Goal: Use online tool/utility: Utilize a website feature to perform a specific function

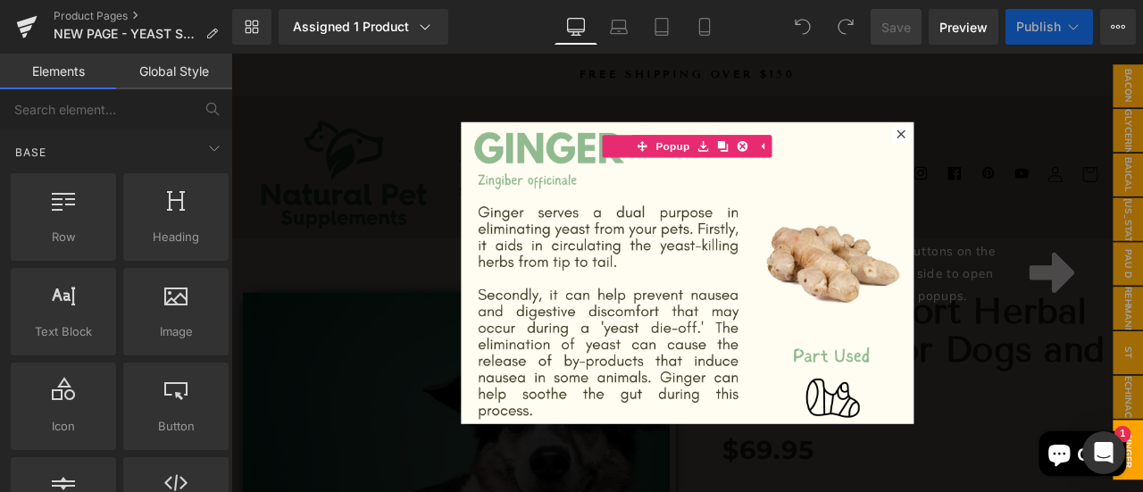
click at [1023, 146] on icon at bounding box center [1025, 149] width 10 height 10
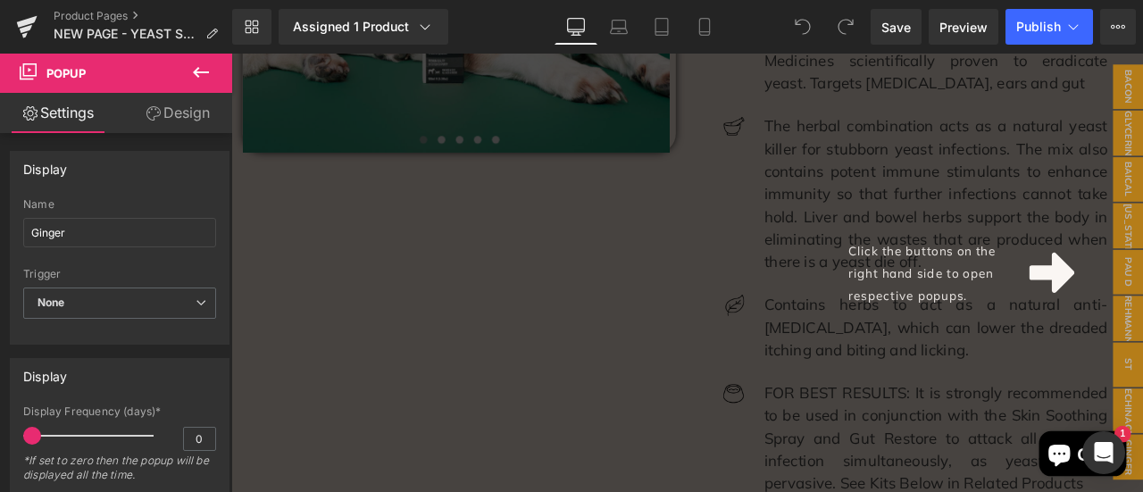
scroll to position [715, 0]
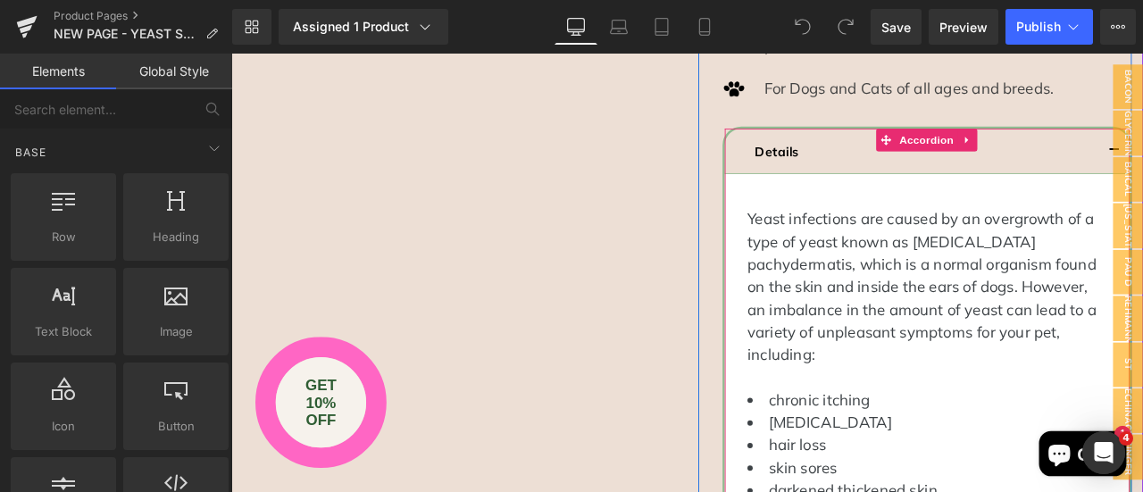
scroll to position [0, 0]
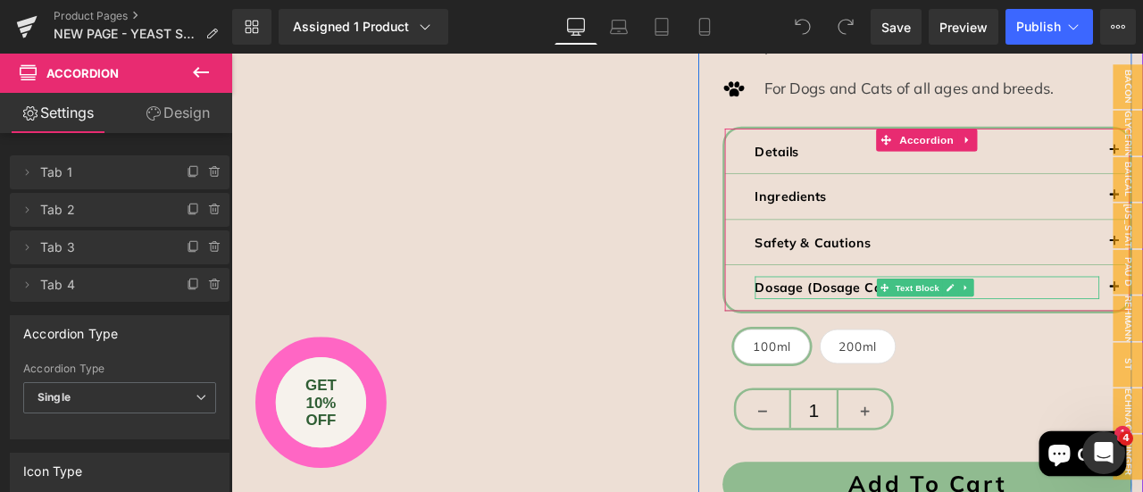
click at [894, 325] on strong "Dosage (Dosage Calculator)" at bounding box center [958, 331] width 213 height 19
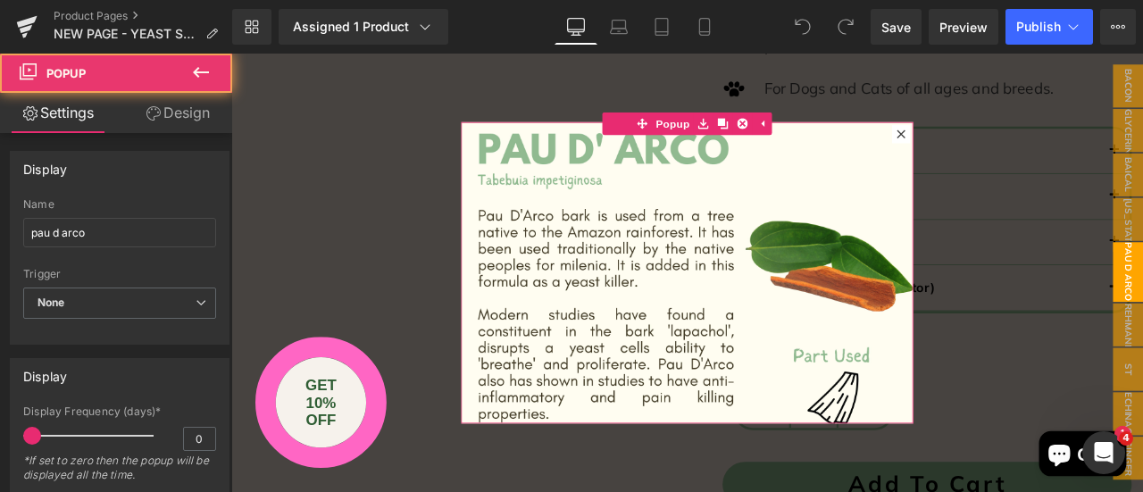
click at [1020, 149] on icon at bounding box center [1025, 149] width 11 height 11
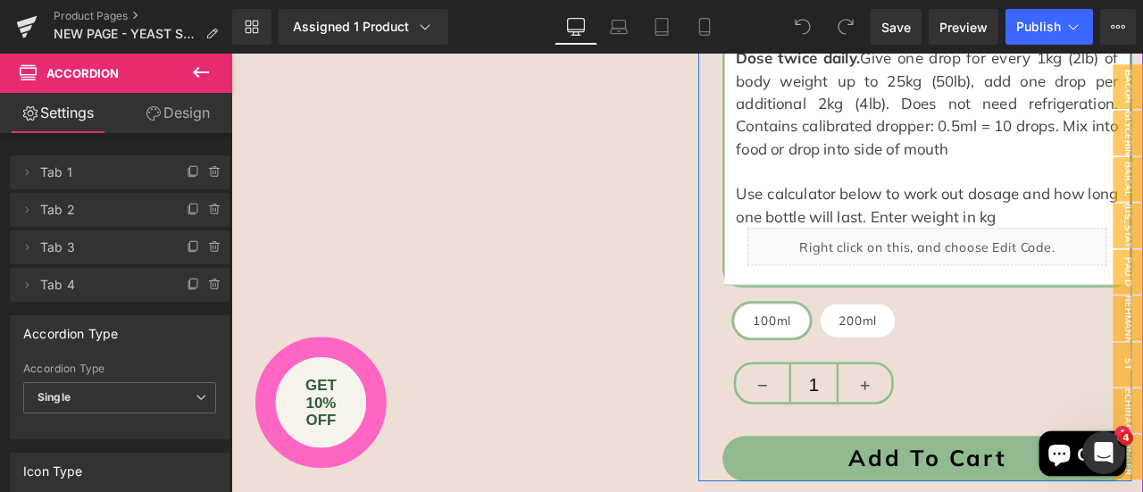
scroll to position [1786, 0]
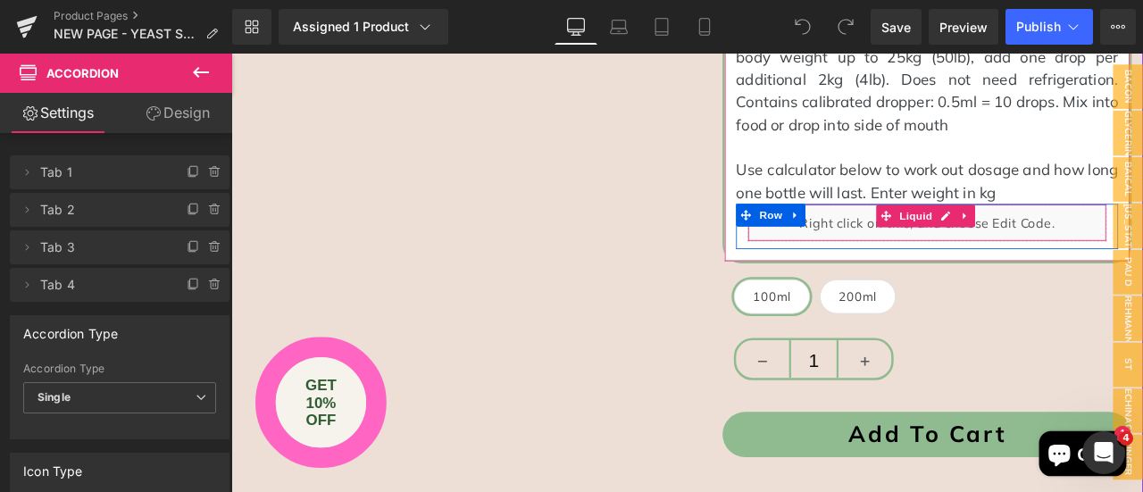
click at [989, 258] on div "Liquid" at bounding box center [1056, 254] width 426 height 45
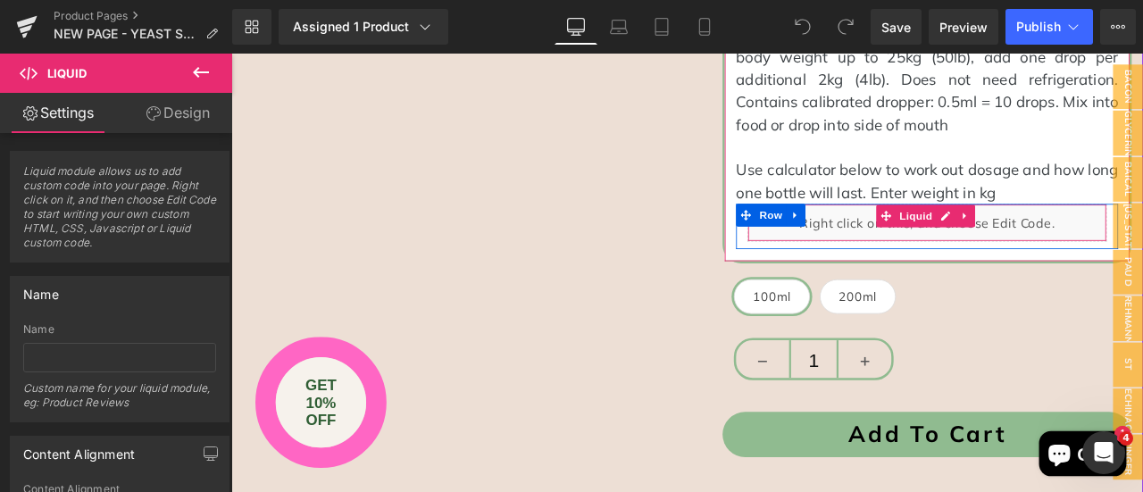
click at [1142, 249] on div "Liquid" at bounding box center [1056, 254] width 426 height 45
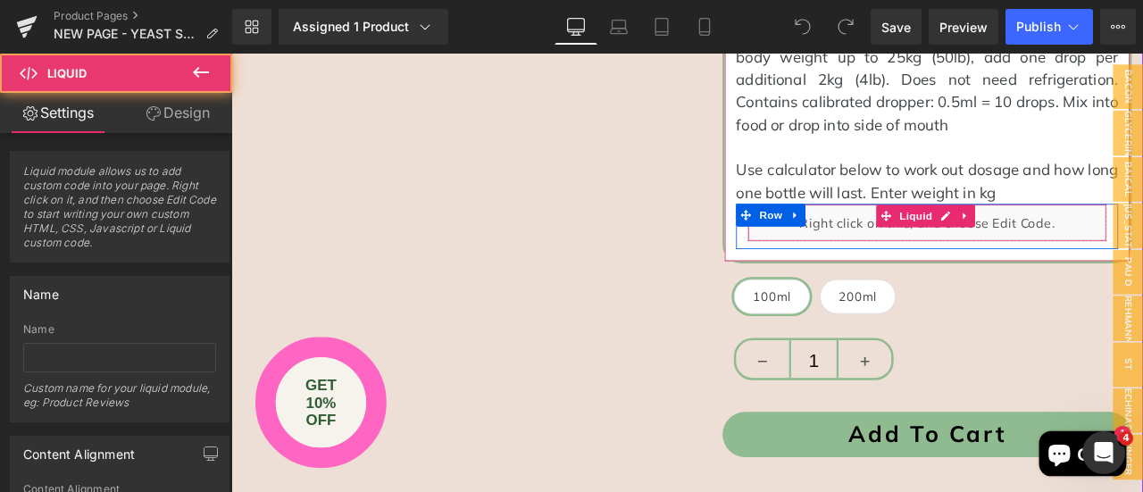
click at [1120, 255] on div "Liquid" at bounding box center [1056, 254] width 426 height 45
click at [1142, 253] on div "Liquid" at bounding box center [1056, 254] width 426 height 45
click at [926, 261] on div "Liquid" at bounding box center [1056, 254] width 426 height 45
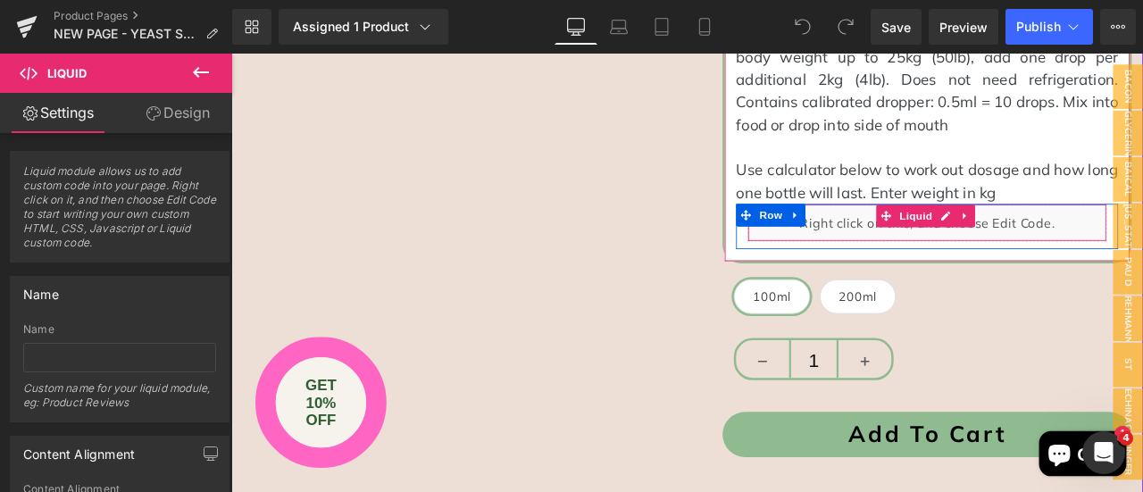
click at [926, 261] on div "Liquid" at bounding box center [1056, 254] width 426 height 45
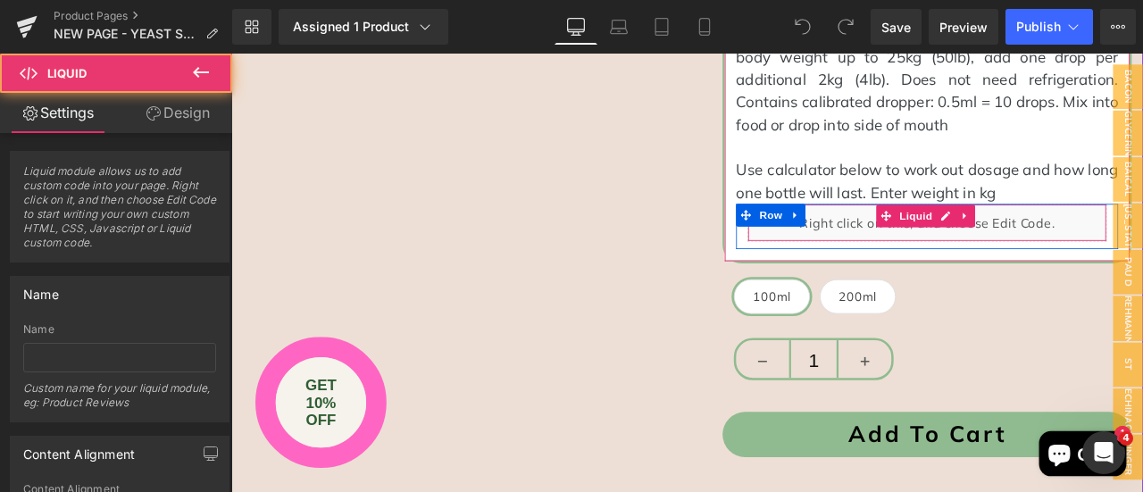
click at [926, 261] on div "Liquid" at bounding box center [1056, 254] width 426 height 45
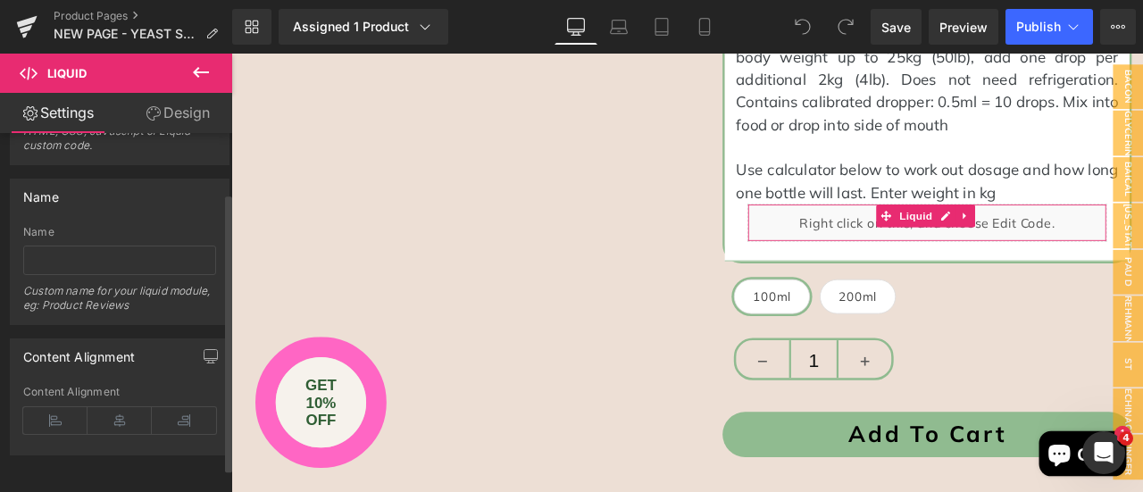
scroll to position [0, 0]
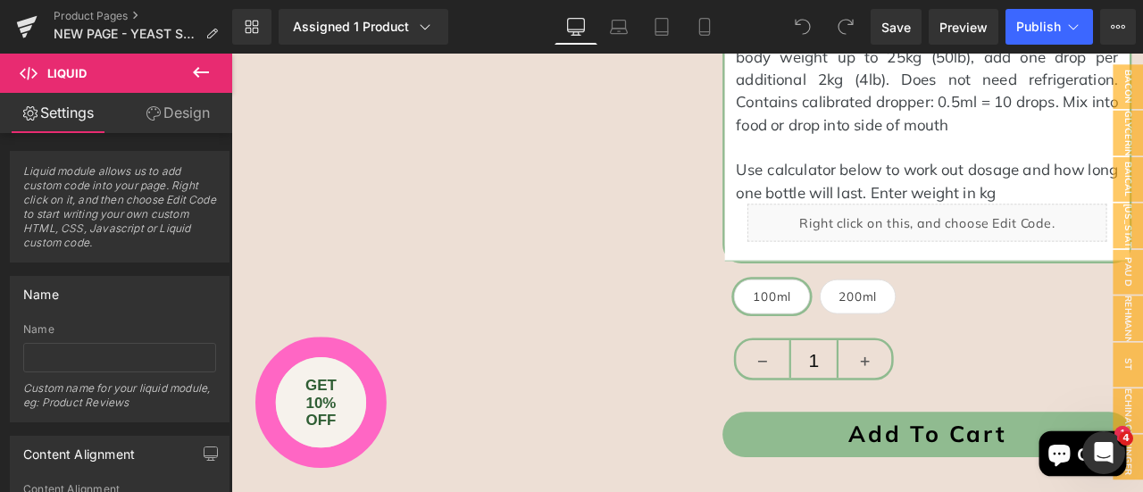
click at [192, 74] on icon at bounding box center [200, 72] width 21 height 21
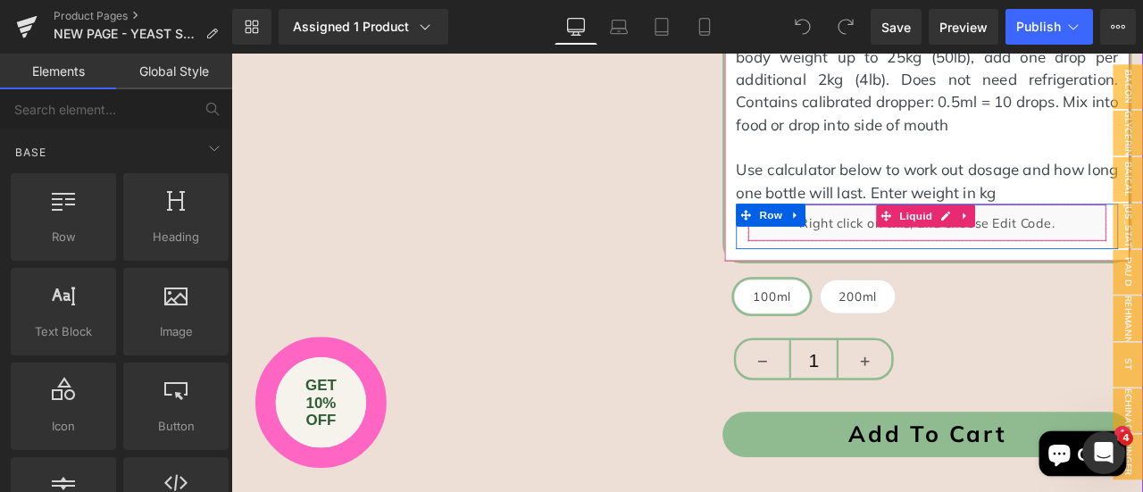
click at [973, 239] on div "Liquid" at bounding box center [1056, 254] width 426 height 45
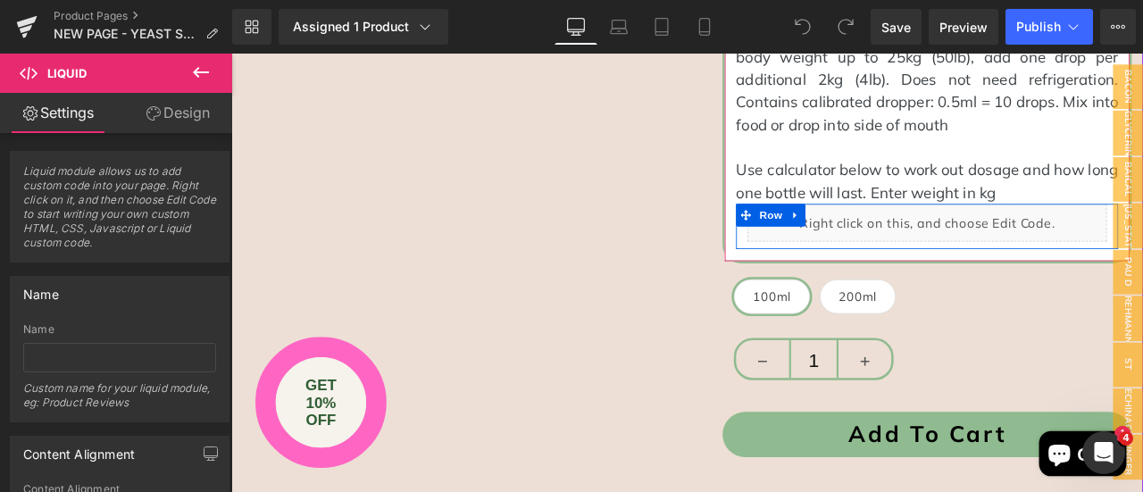
click at [1068, 239] on div "Liquid" at bounding box center [1056, 254] width 426 height 45
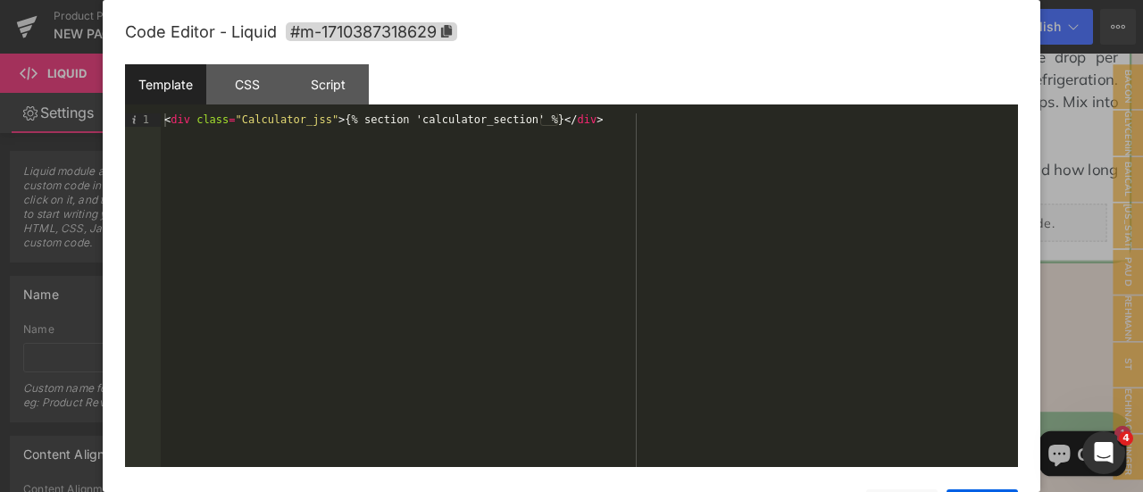
click at [157, 87] on div "Template" at bounding box center [165, 84] width 81 height 40
click at [359, 122] on div "< div class = "Calculator_jss" > {% section 'calculator_section' %} </ div >" at bounding box center [589, 303] width 857 height 380
click at [526, 122] on div "< div class = "Calculator_jss" > {% section 'calculator_section' %} </ div >" at bounding box center [589, 303] width 857 height 380
click at [173, 86] on div "Template" at bounding box center [165, 84] width 81 height 40
click at [325, 93] on div "Script" at bounding box center [328, 84] width 81 height 40
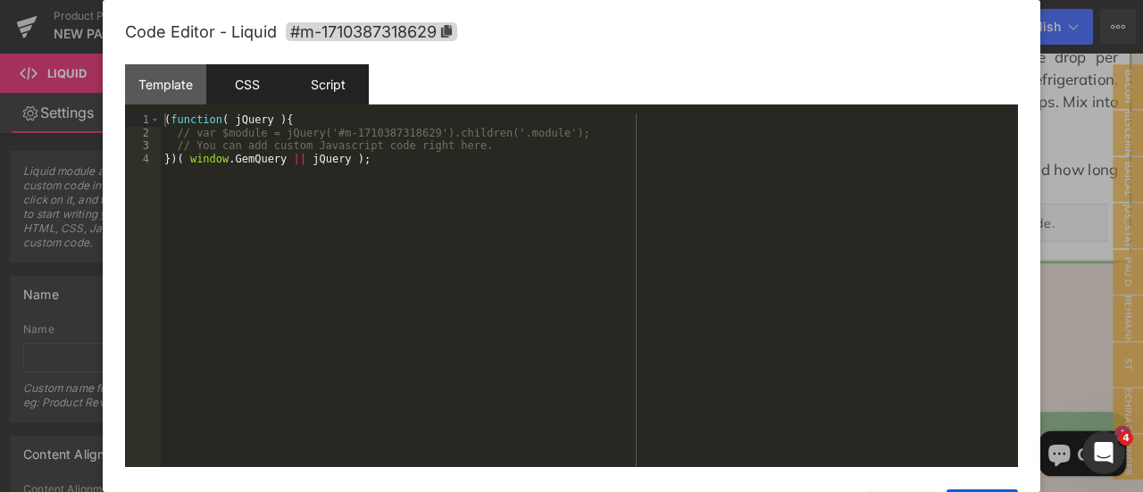
click at [253, 85] on div "CSS" at bounding box center [246, 84] width 81 height 40
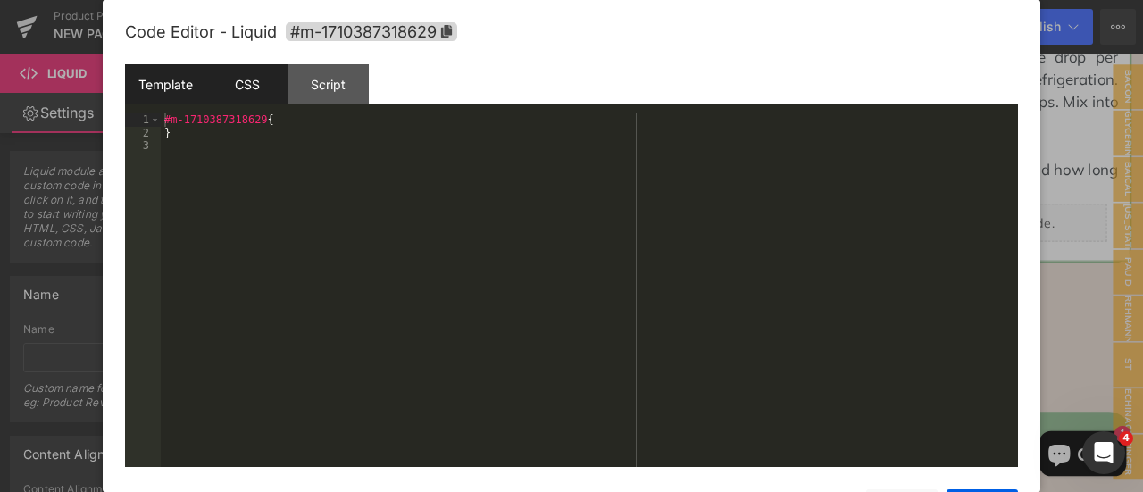
click at [170, 81] on div "Template" at bounding box center [165, 84] width 81 height 40
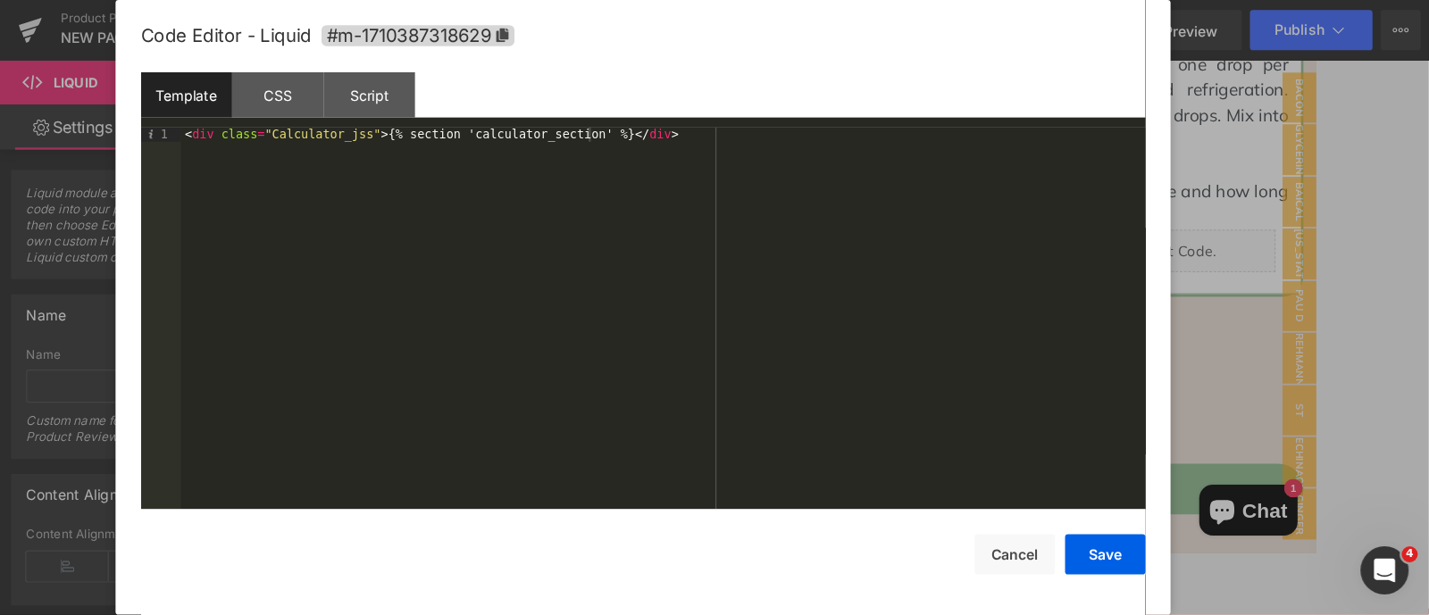
scroll to position [1785, 0]
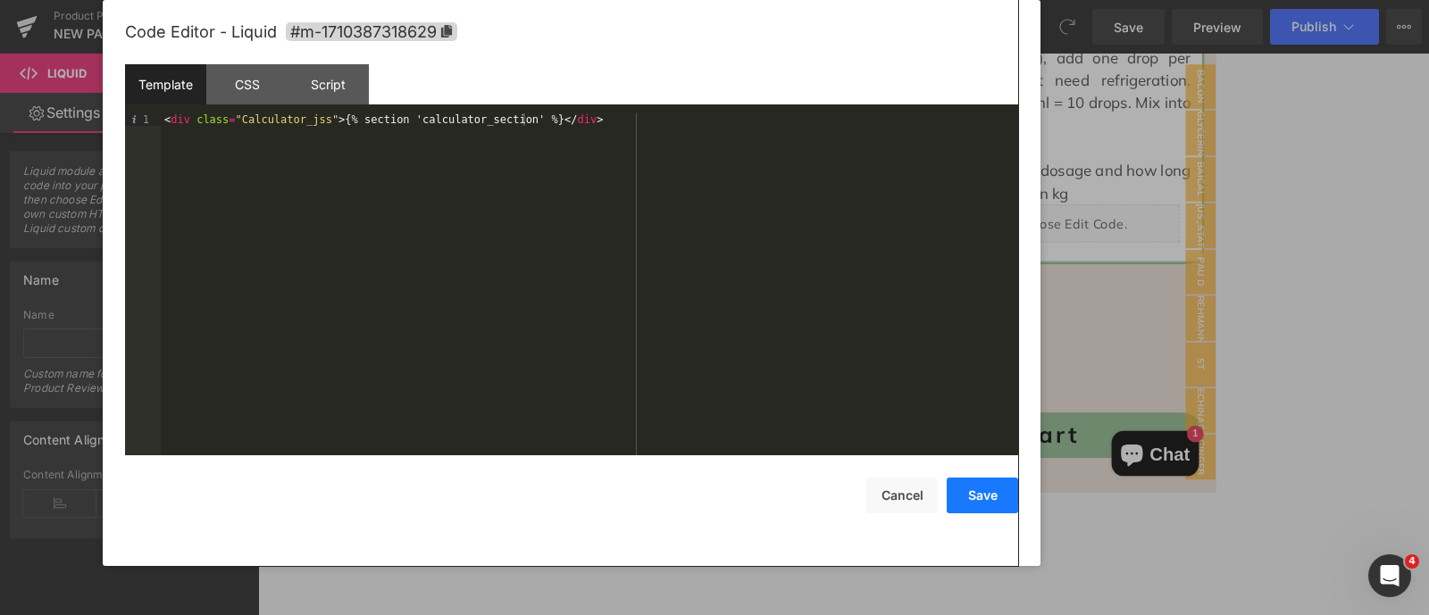
click at [969, 491] on button "Save" at bounding box center [982, 496] width 71 height 36
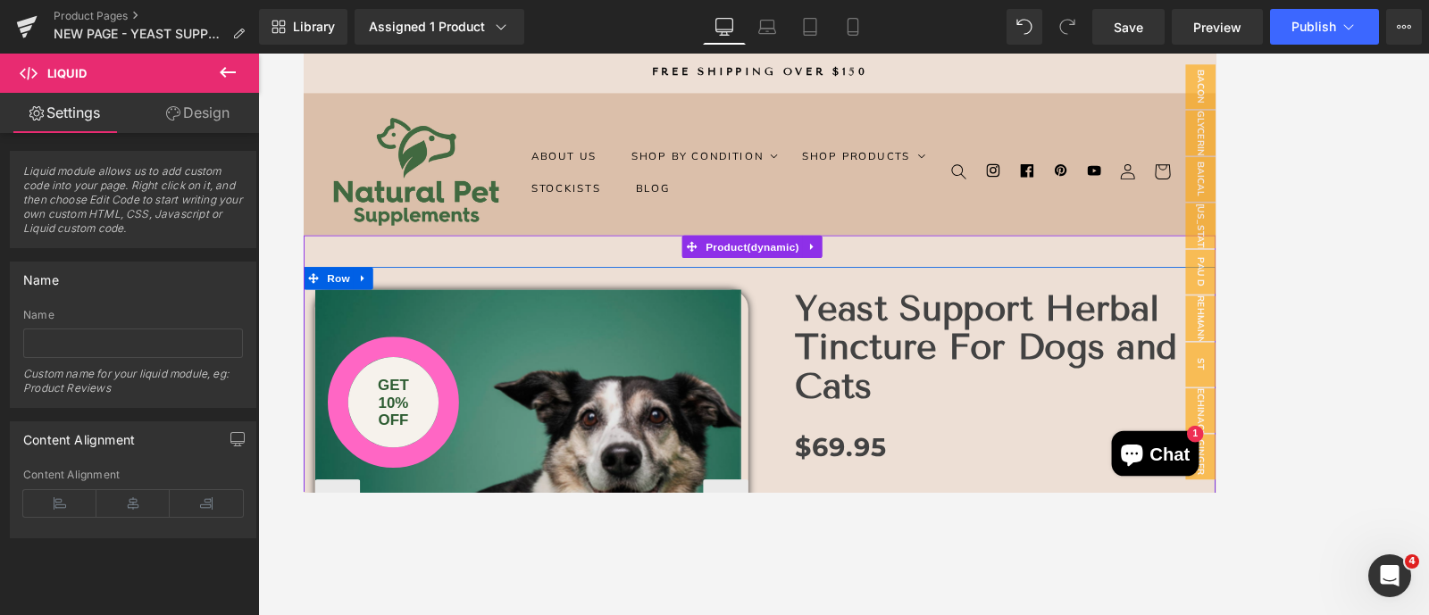
scroll to position [0, 0]
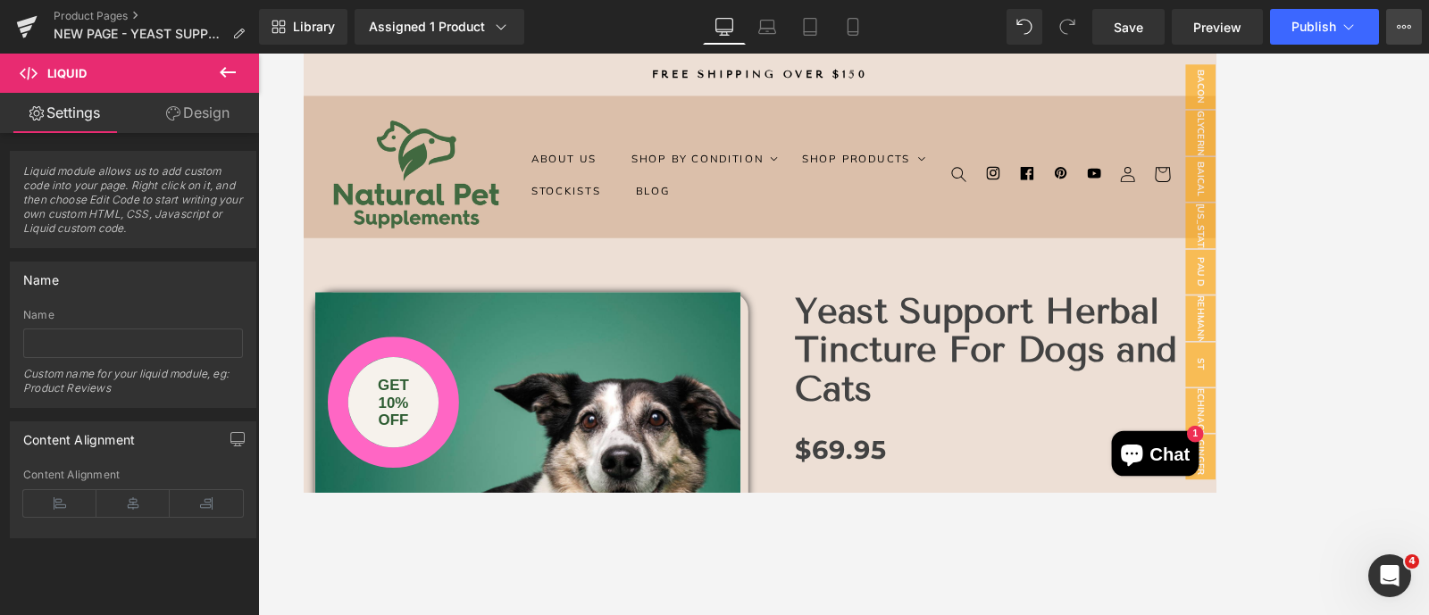
click at [1142, 20] on icon at bounding box center [1404, 27] width 14 height 14
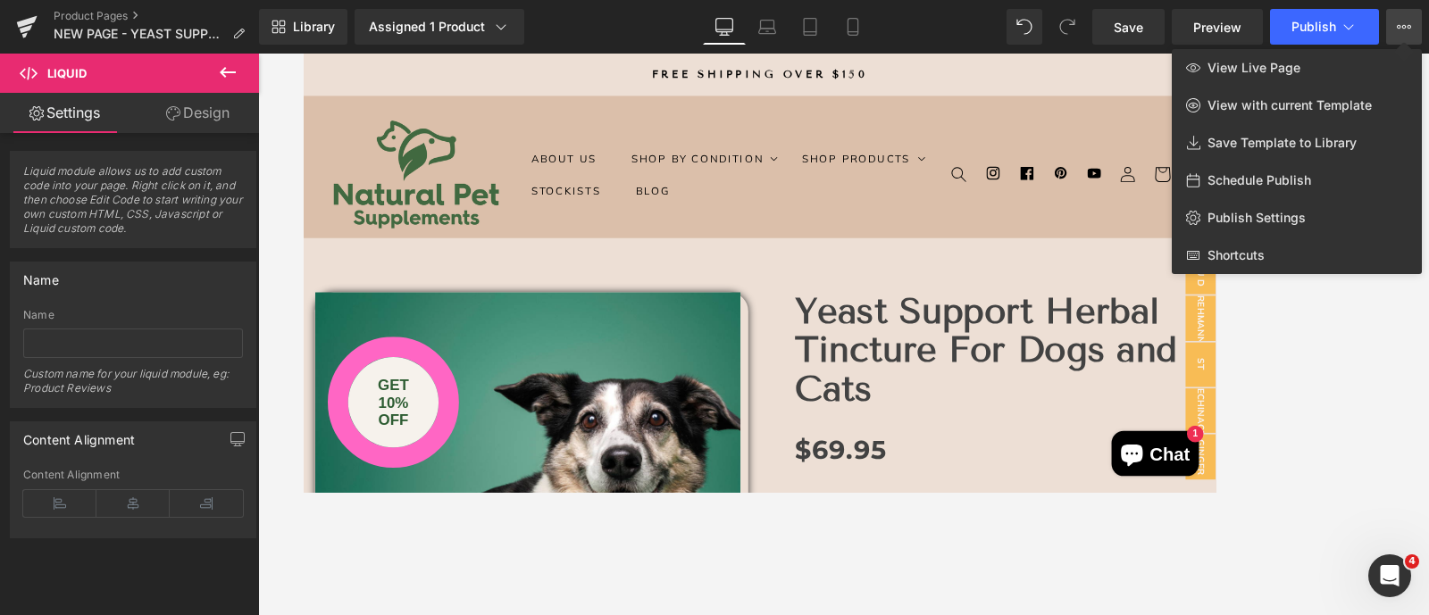
click at [1142, 20] on icon at bounding box center [1404, 27] width 14 height 14
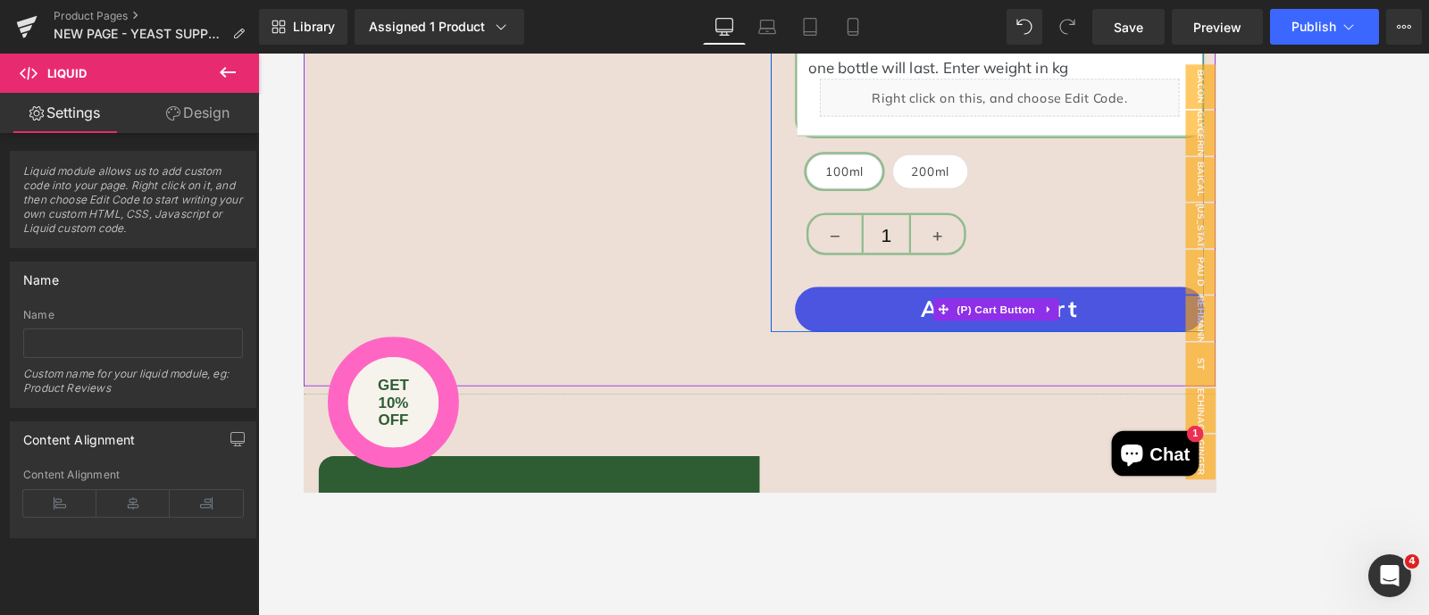
scroll to position [1637, 0]
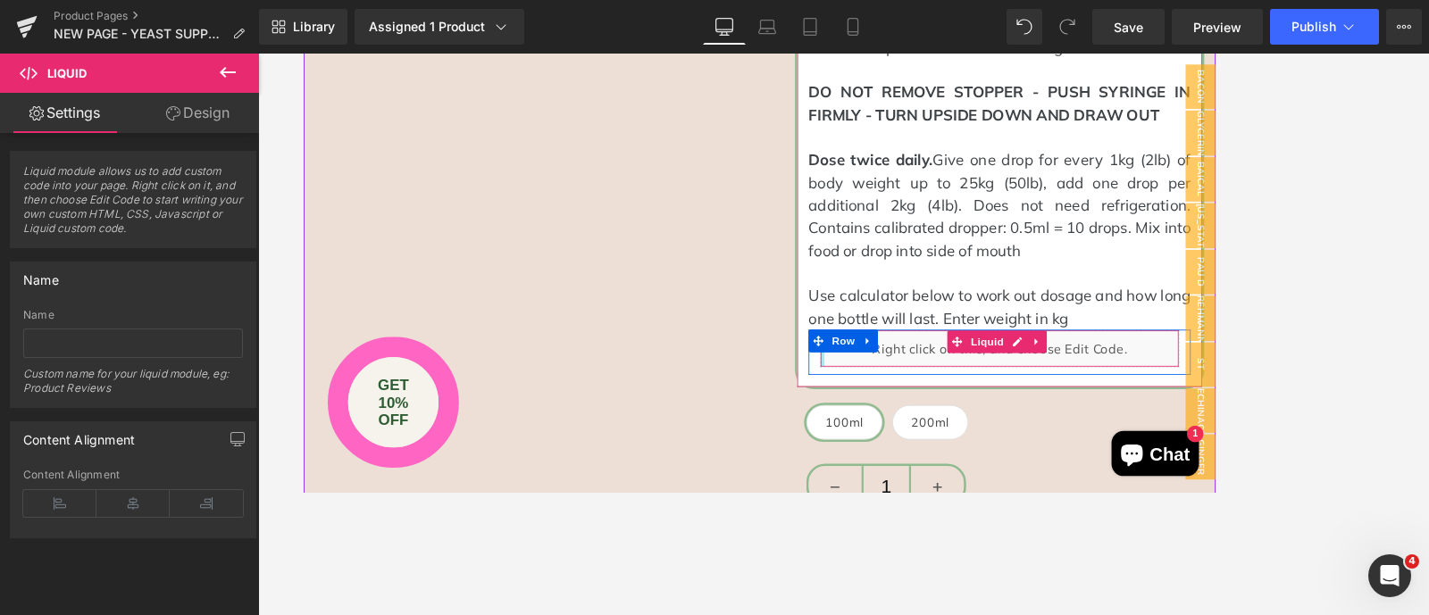
click at [915, 416] on div at bounding box center [917, 403] width 4 height 43
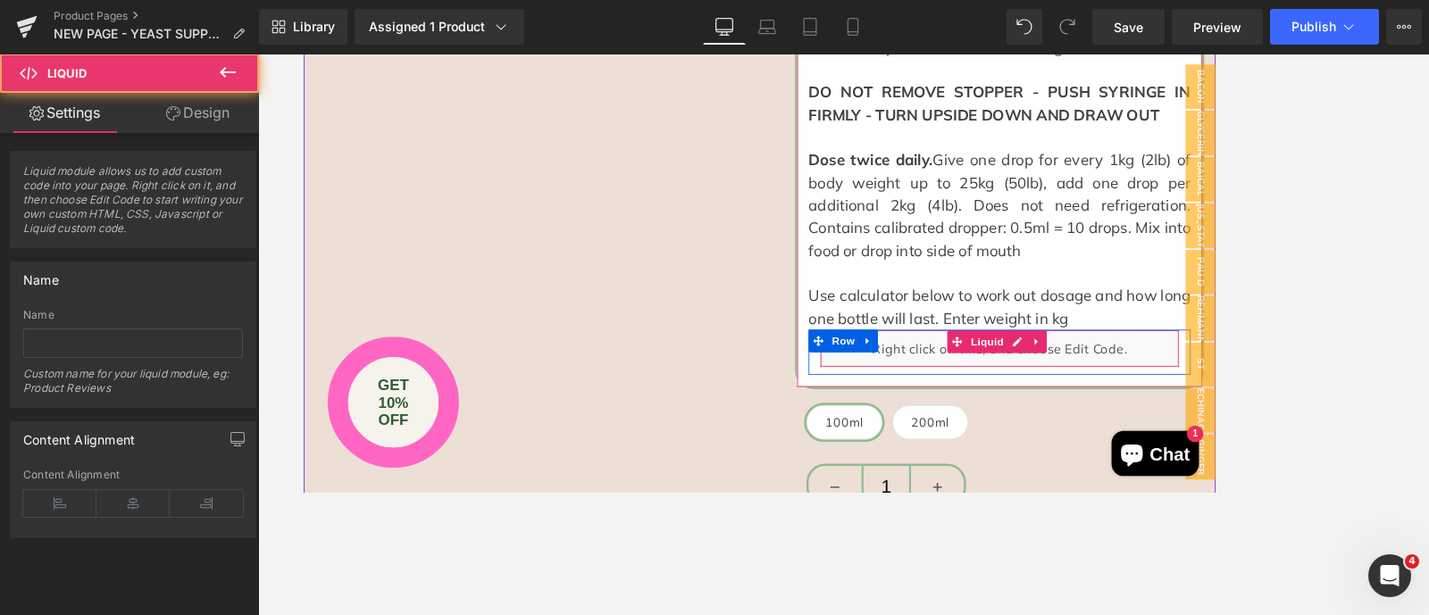
click at [1142, 399] on div "Liquid" at bounding box center [1128, 403] width 426 height 45
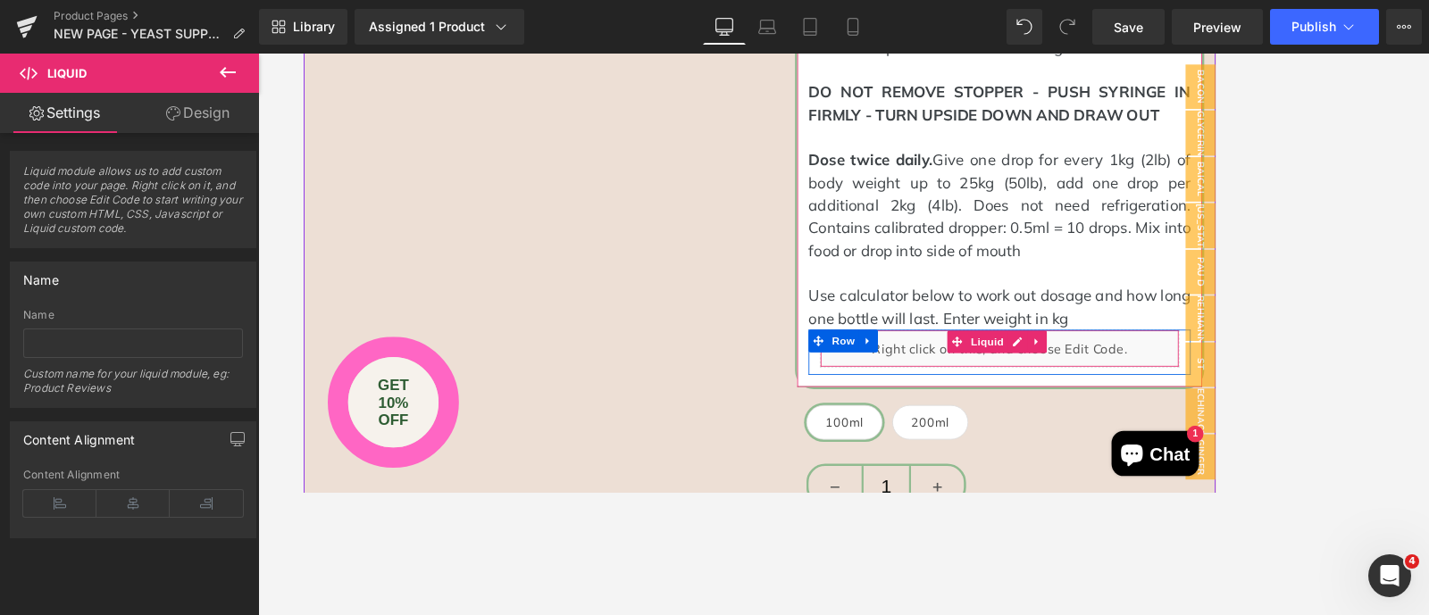
click at [1142, 384] on div "Liquid" at bounding box center [1128, 403] width 426 height 45
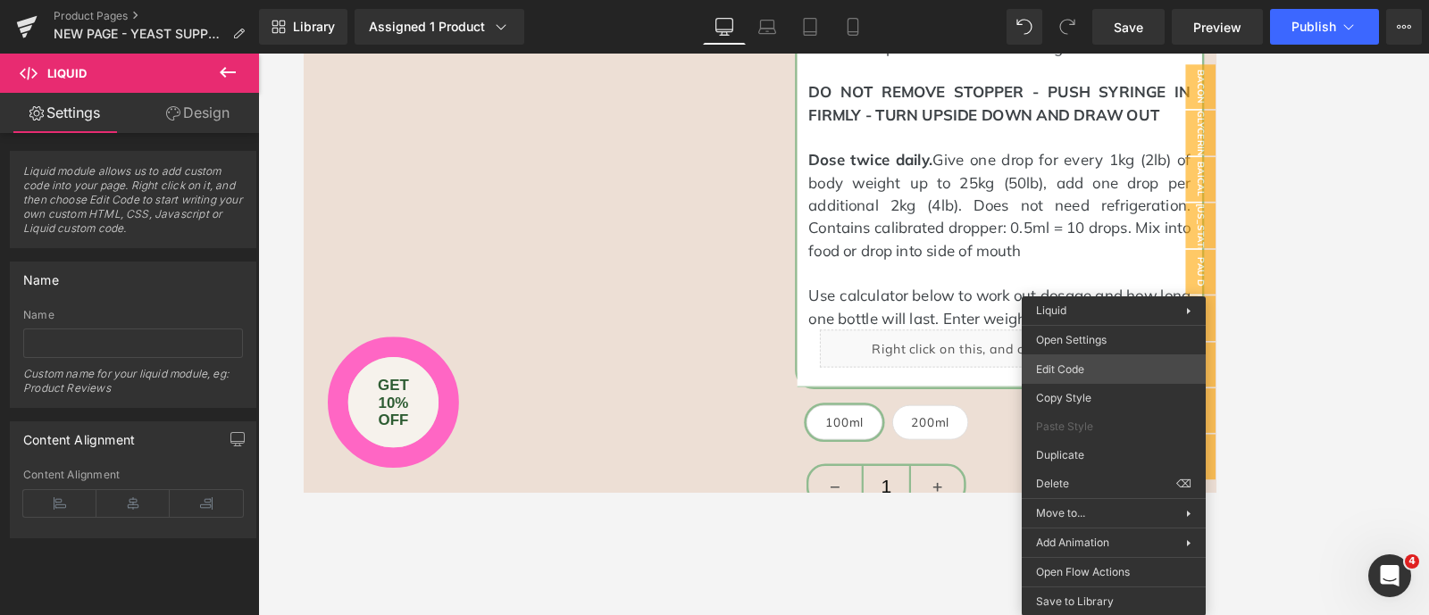
click at [1078, 0] on div "You are previewing how the will restyle your page. You can not edit Elements in…" at bounding box center [714, 0] width 1429 height 0
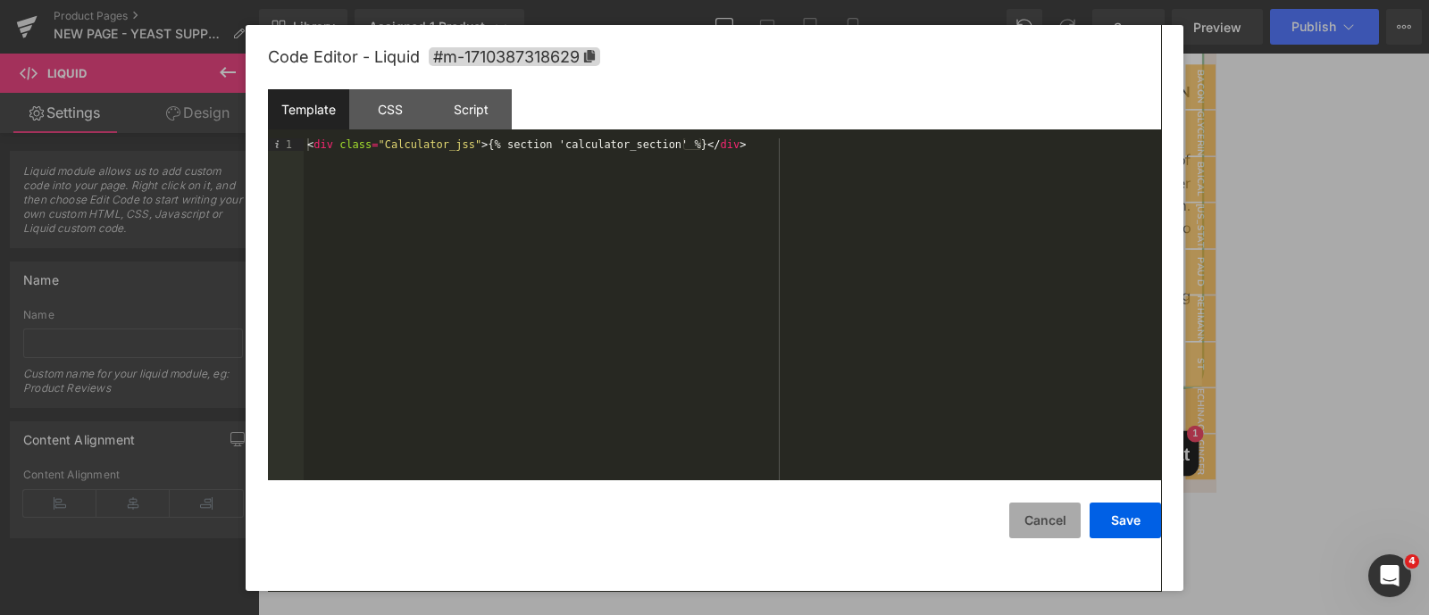
click at [1034, 491] on button "Cancel" at bounding box center [1044, 521] width 71 height 36
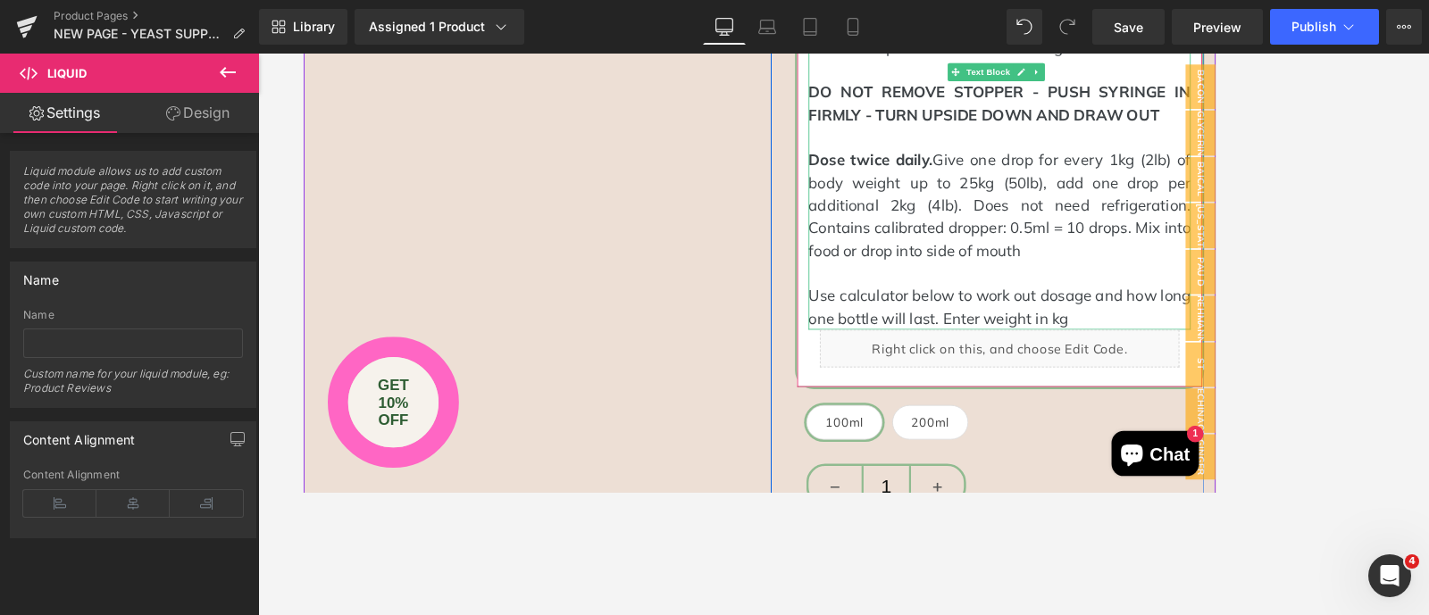
click at [1060, 262] on p "Dose twice daily. Give one drop for every 1kg (2lb) of body weight up to 25kg (…" at bounding box center [1127, 234] width 453 height 134
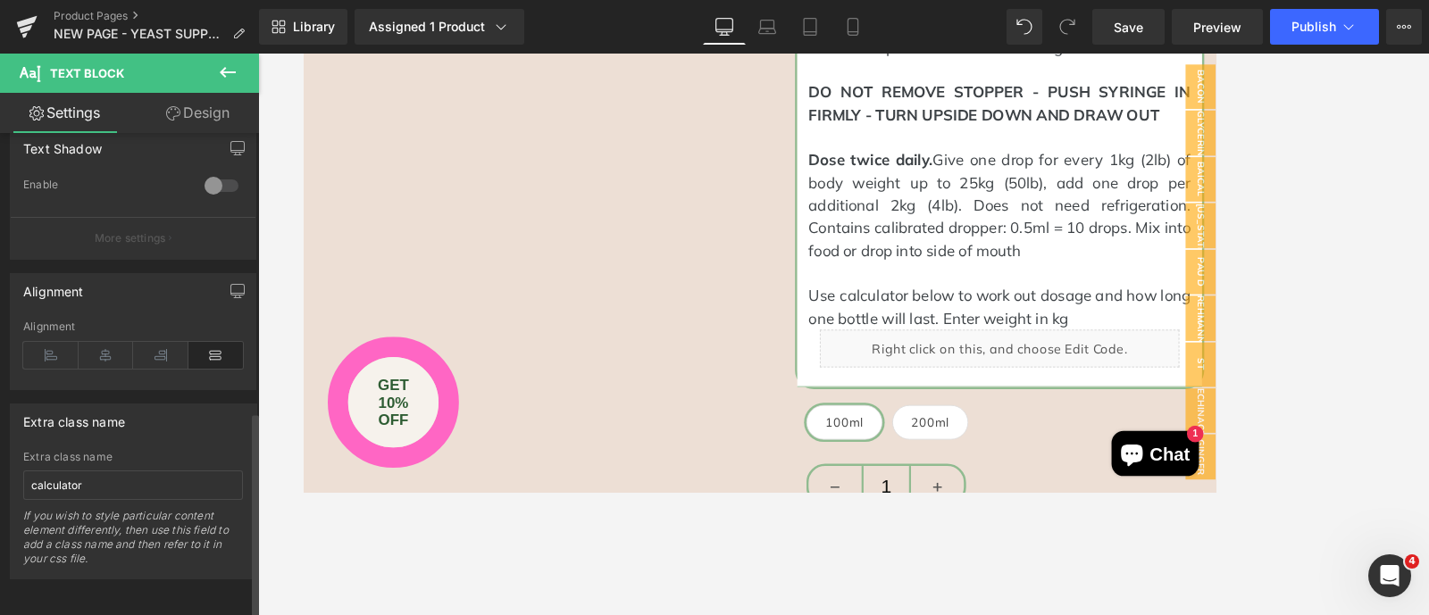
scroll to position [648, 0]
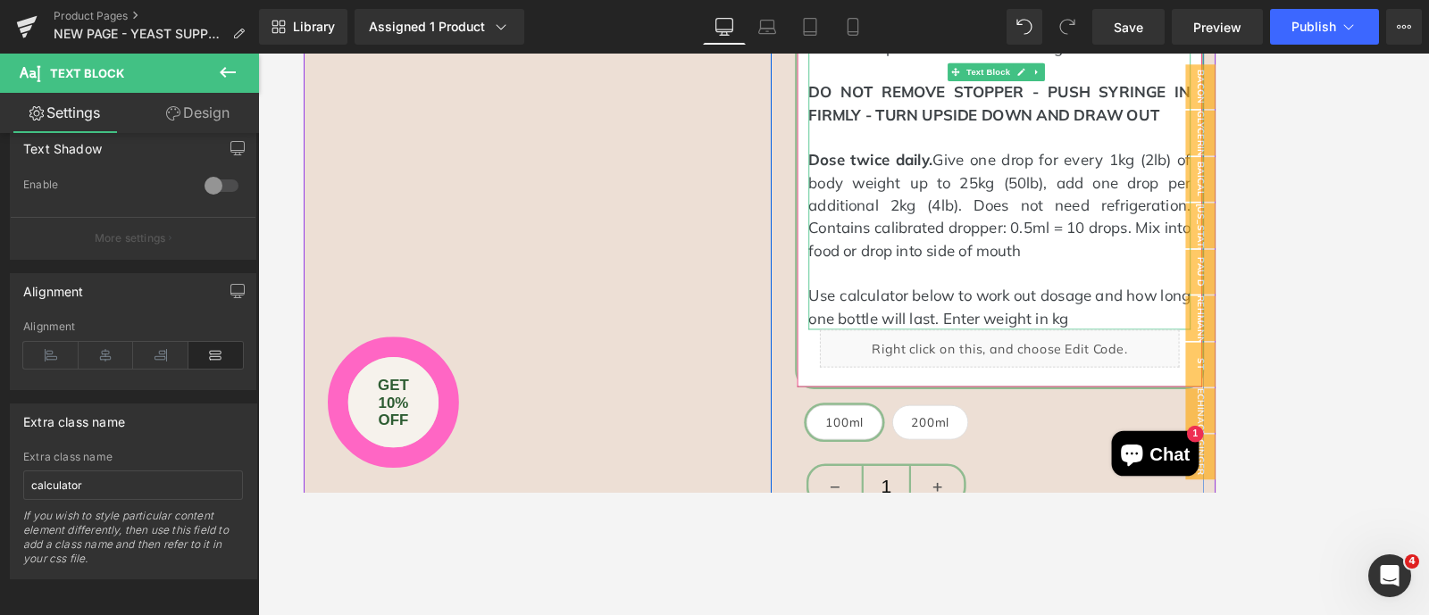
click at [1116, 348] on p "Use calculator below to work out dosage and how long one bottle will last. Ente…" at bounding box center [1127, 355] width 453 height 54
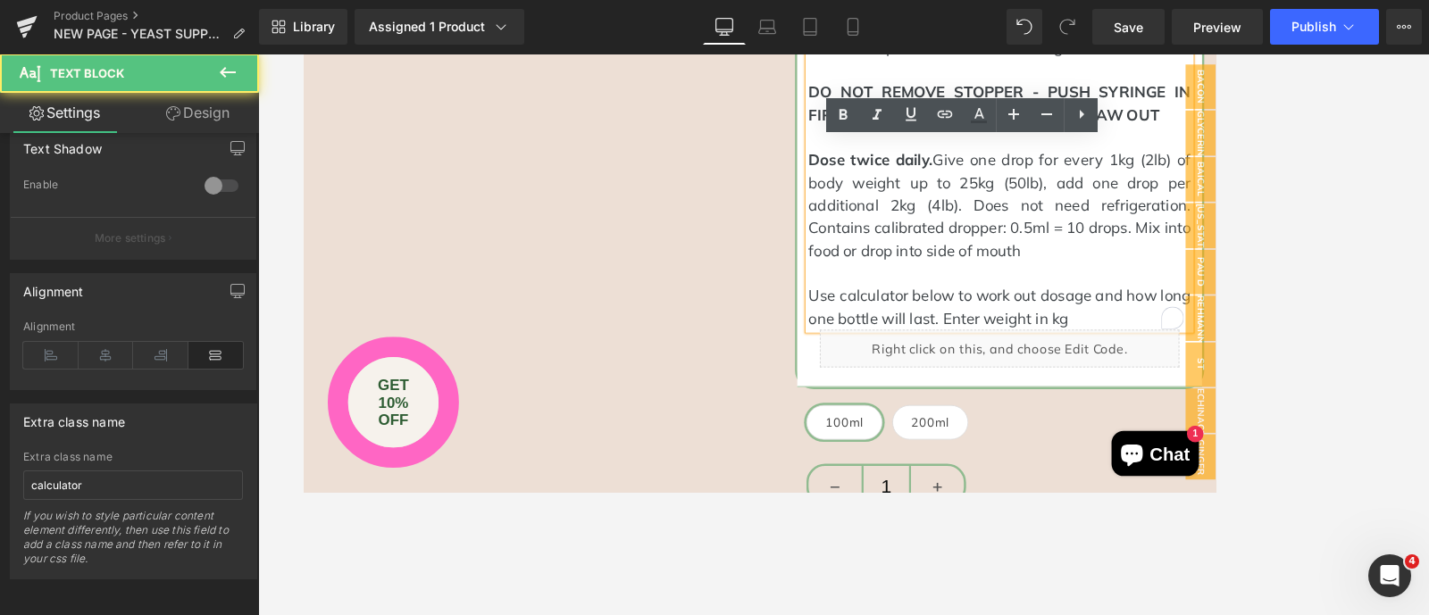
click at [1116, 348] on p "Use calculator below to work out dosage and how long one bottle will last. Ente…" at bounding box center [1127, 355] width 453 height 54
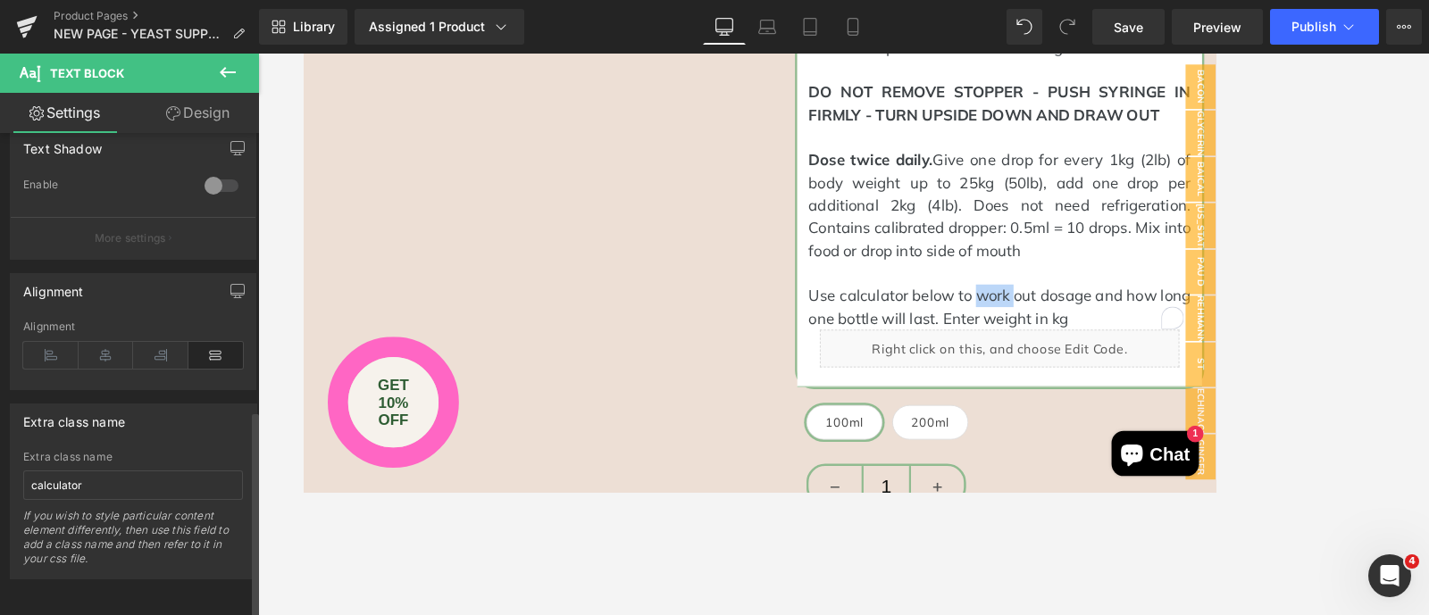
scroll to position [0, 0]
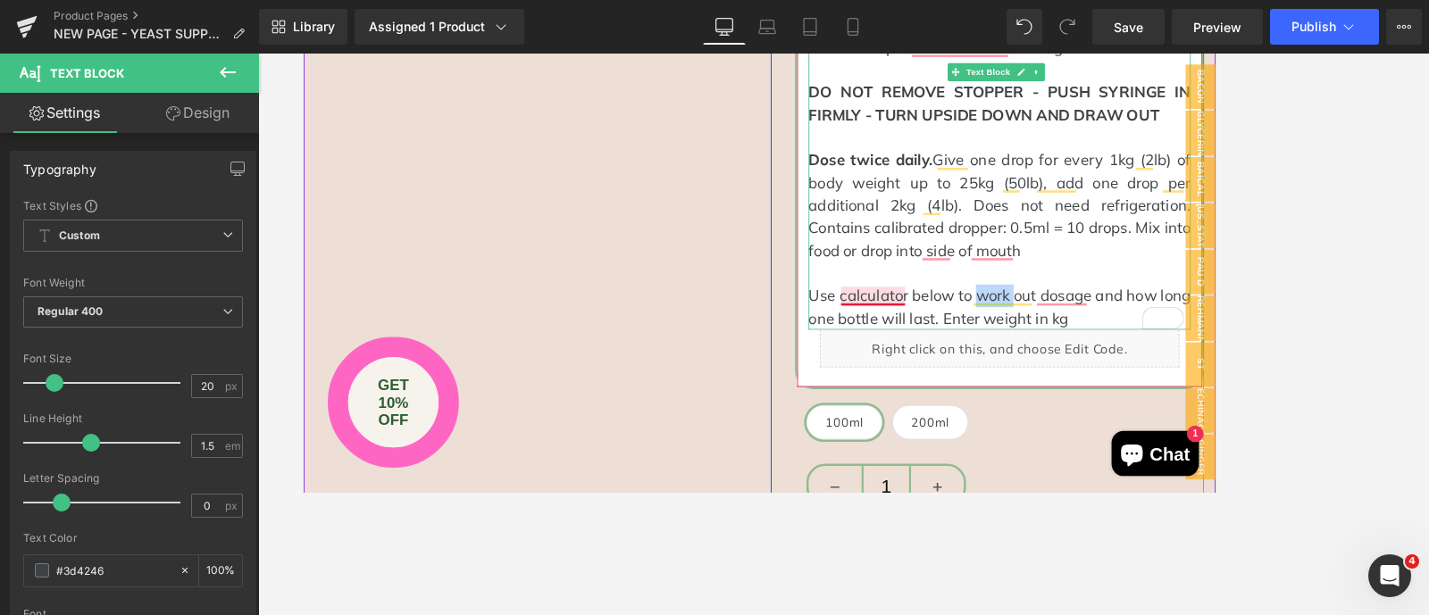
click at [958, 339] on span "Use calculator below to work out dosage and how long one bottle will last. Ente…" at bounding box center [1127, 354] width 453 height 49
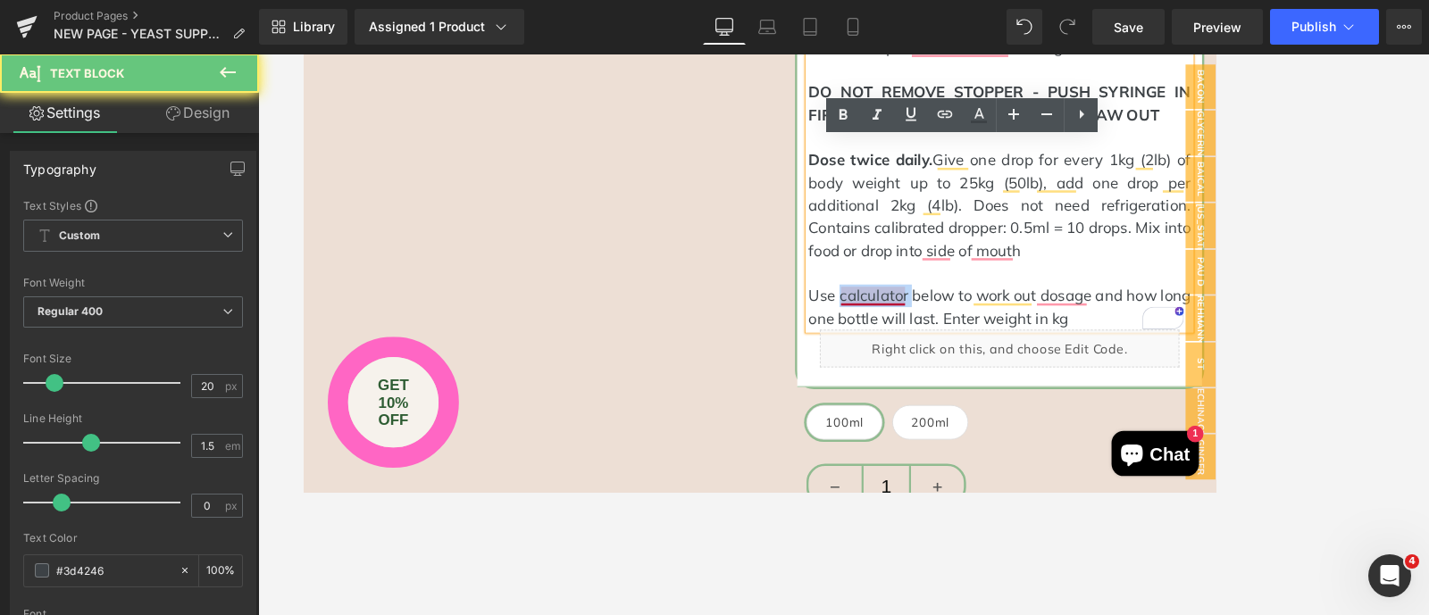
click at [921, 340] on span "Use calculator below to work out dosage and how long one bottle will last. Ente…" at bounding box center [1127, 354] width 453 height 49
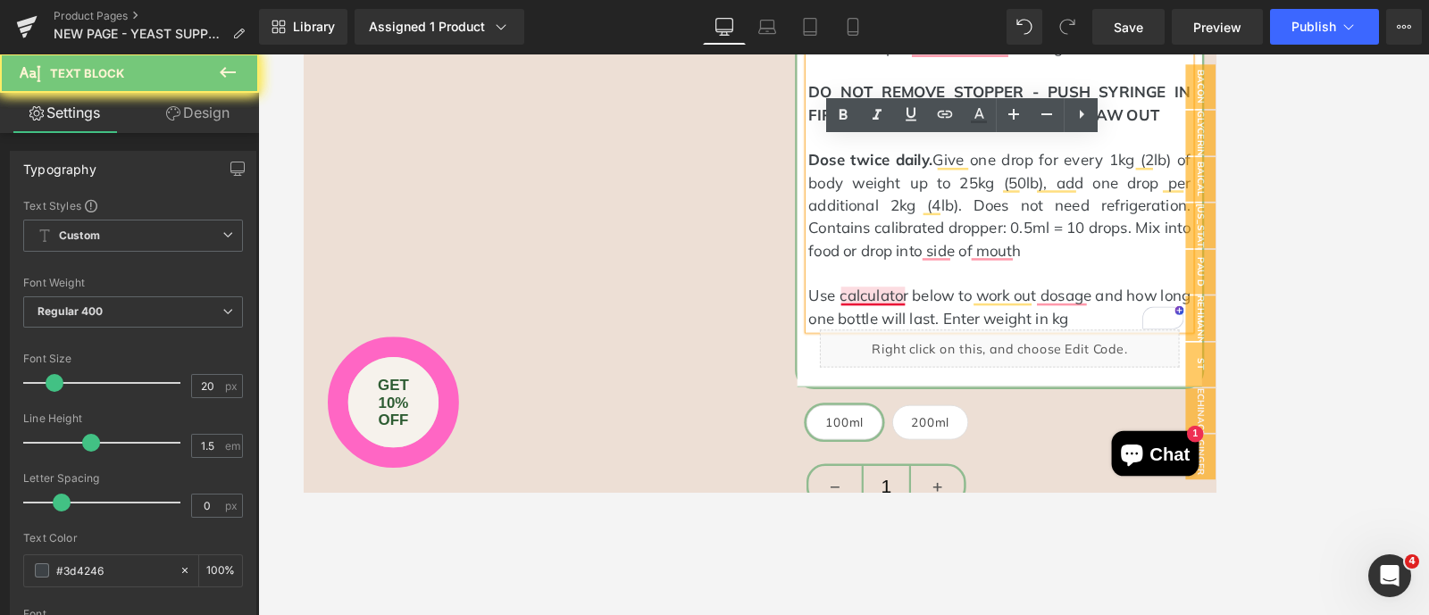
click at [921, 340] on span "Use calculator below to work out dosage and how long one bottle will last. Ente…" at bounding box center [1127, 354] width 453 height 49
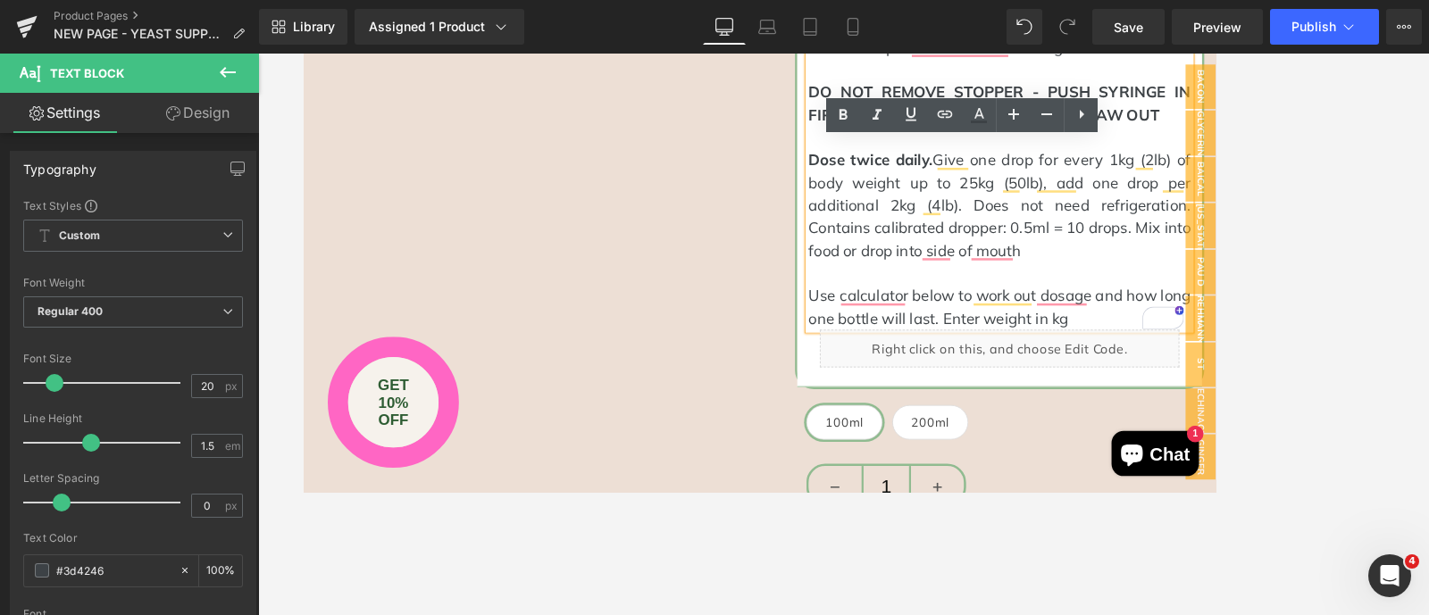
click at [1142, 302] on p "To enrich screen reader interactions, please activate Accessibility in Grammarl…" at bounding box center [1127, 314] width 453 height 27
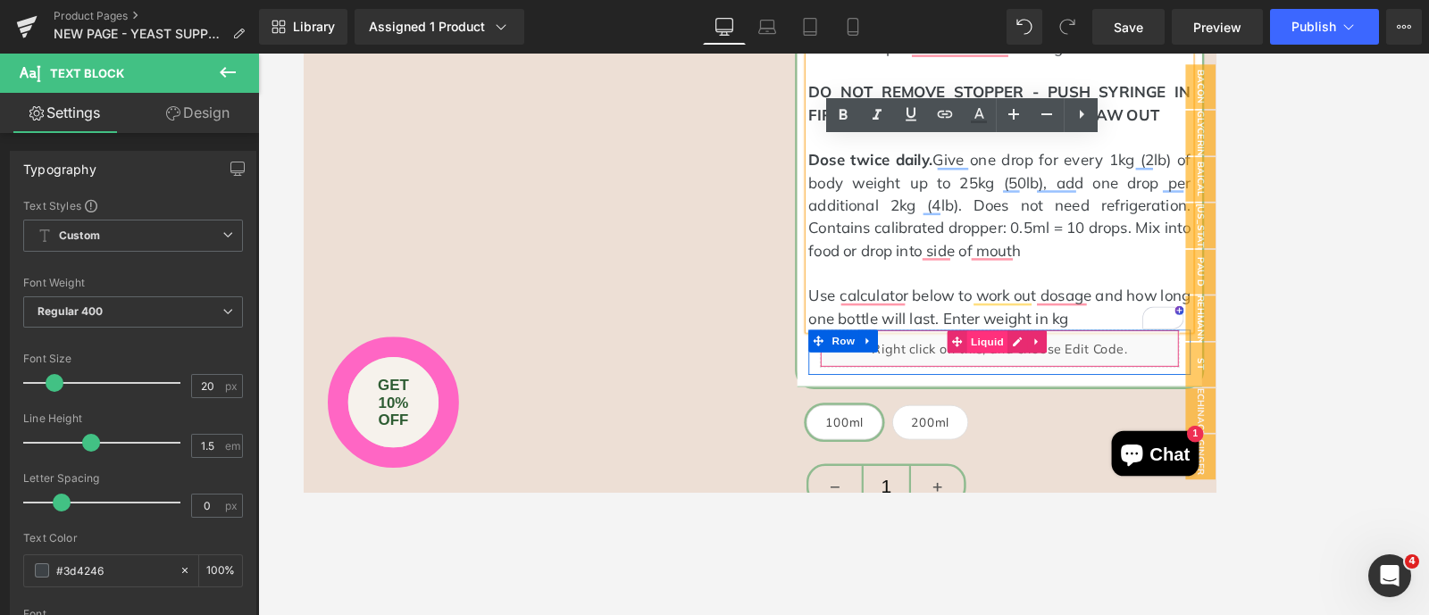
click at [1089, 393] on span "Liquid" at bounding box center [1113, 395] width 48 height 27
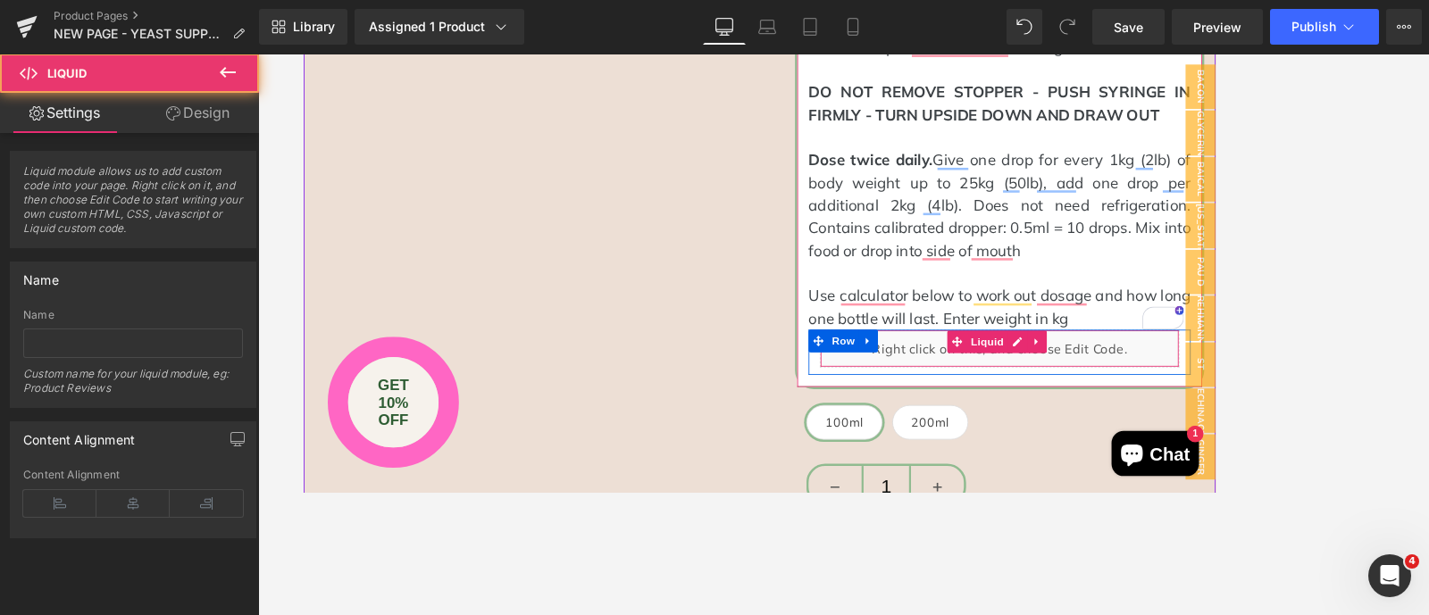
click at [947, 404] on div "Liquid" at bounding box center [1128, 403] width 426 height 45
click at [1142, 396] on div "Liquid" at bounding box center [1128, 403] width 426 height 45
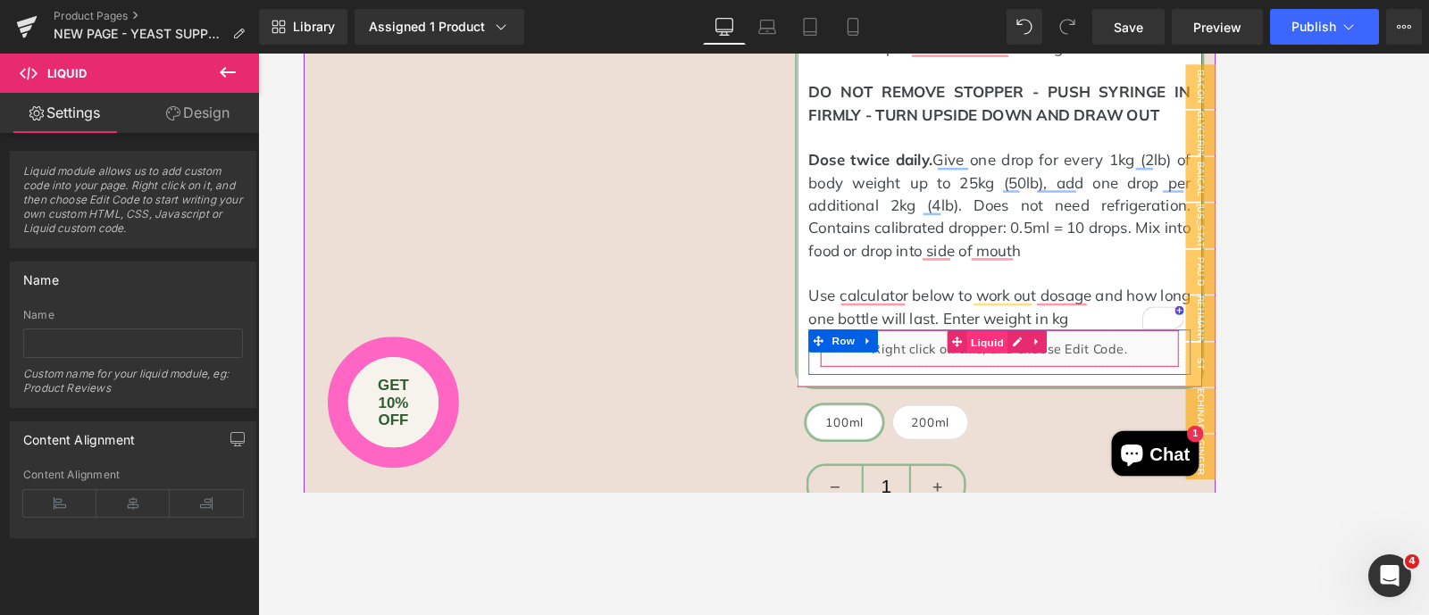
click at [1100, 388] on span "Liquid" at bounding box center [1113, 396] width 48 height 27
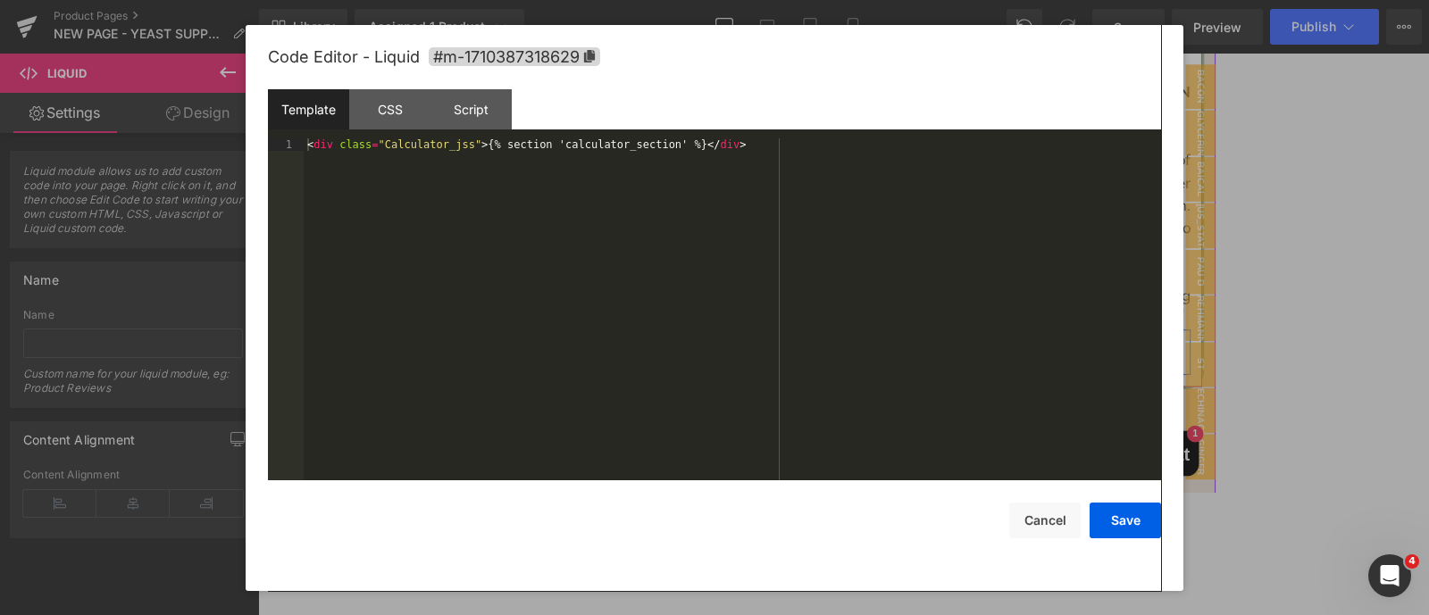
click at [1142, 389] on icon at bounding box center [1148, 395] width 13 height 13
drag, startPoint x: 714, startPoint y: 144, endPoint x: 309, endPoint y: 146, distance: 404.6
click at [309, 146] on div "< div class = "Calculator_jss" > {% section 'calculator_section' %} </ div >" at bounding box center [732, 321] width 857 height 367
click at [1064, 491] on button "Cancel" at bounding box center [1044, 521] width 71 height 36
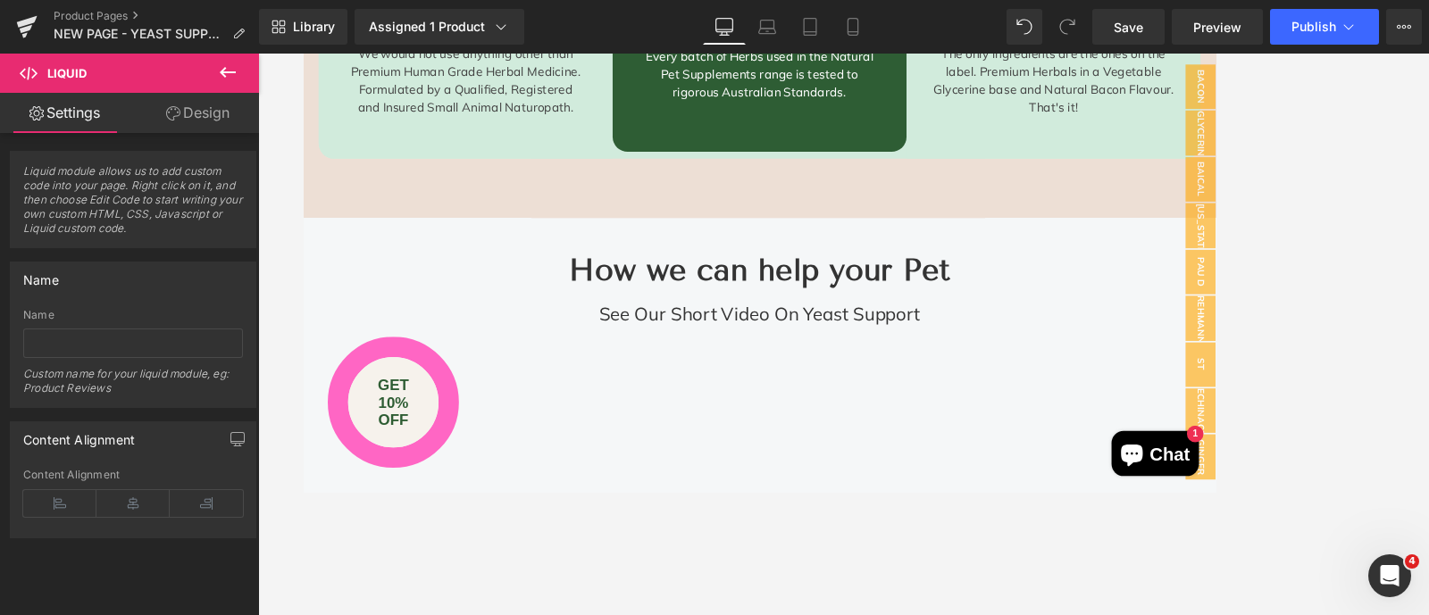
scroll to position [5061, 0]
